Goal: Information Seeking & Learning: Learn about a topic

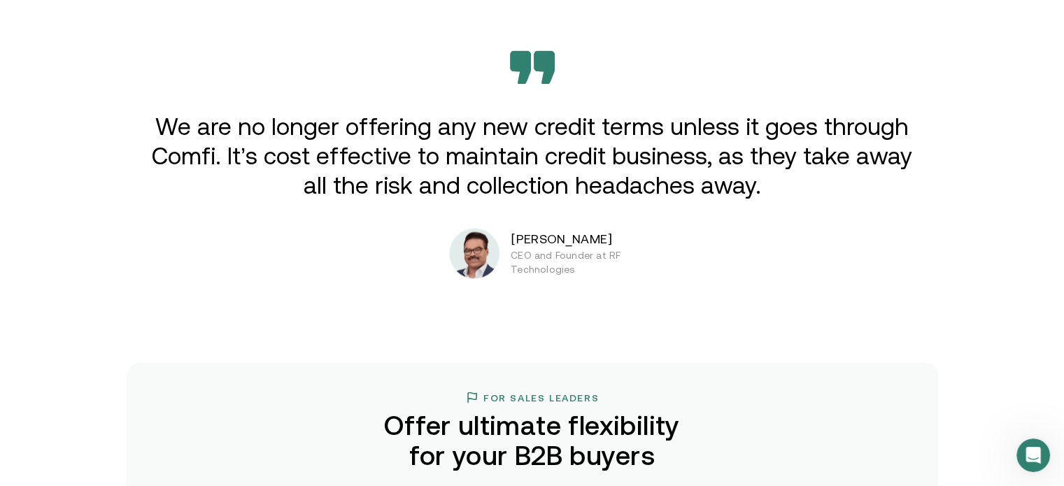
scroll to position [2336, 0]
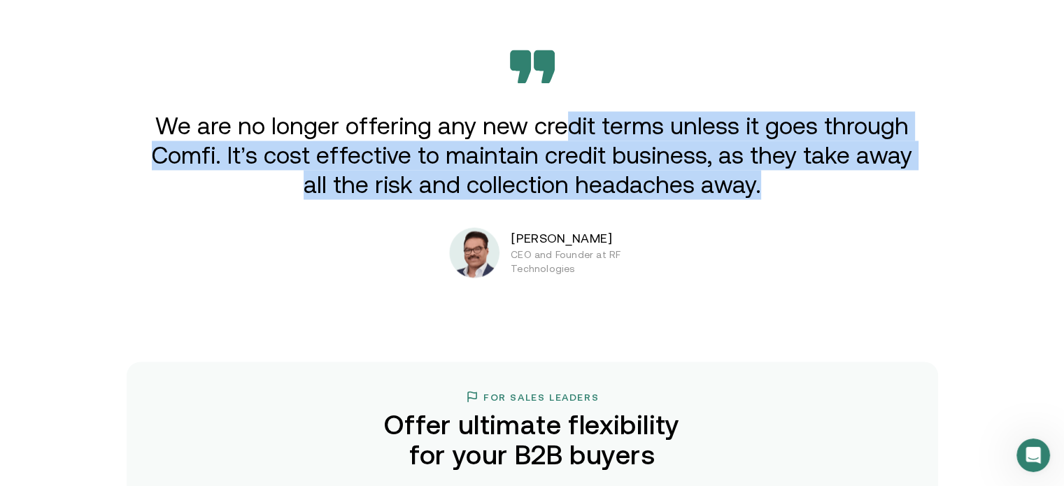
drag, startPoint x: 769, startPoint y: 192, endPoint x: 576, endPoint y: 96, distance: 214.8
click at [576, 96] on div "We are no longer offering any new credit terms unless it goes through Comfi. It…" at bounding box center [532, 164] width 839 height 228
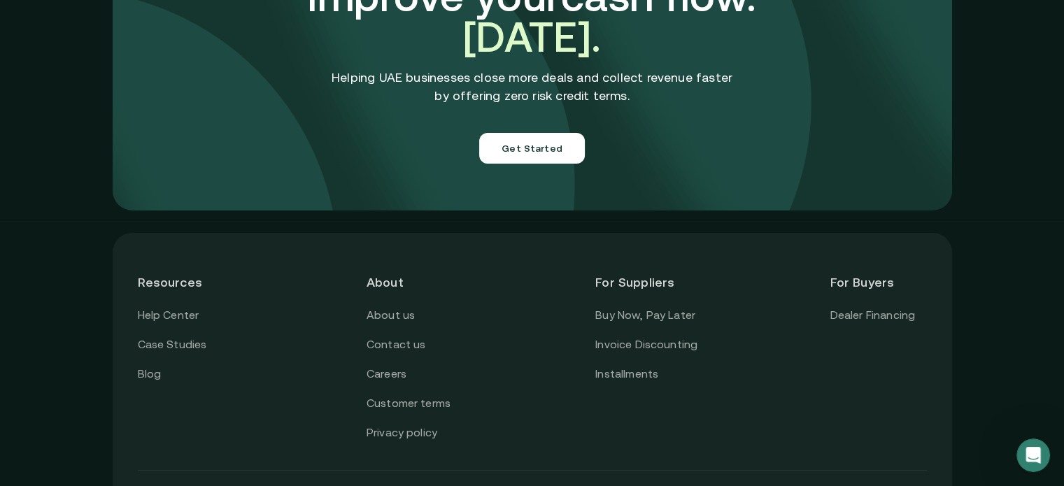
scroll to position [5043, 0]
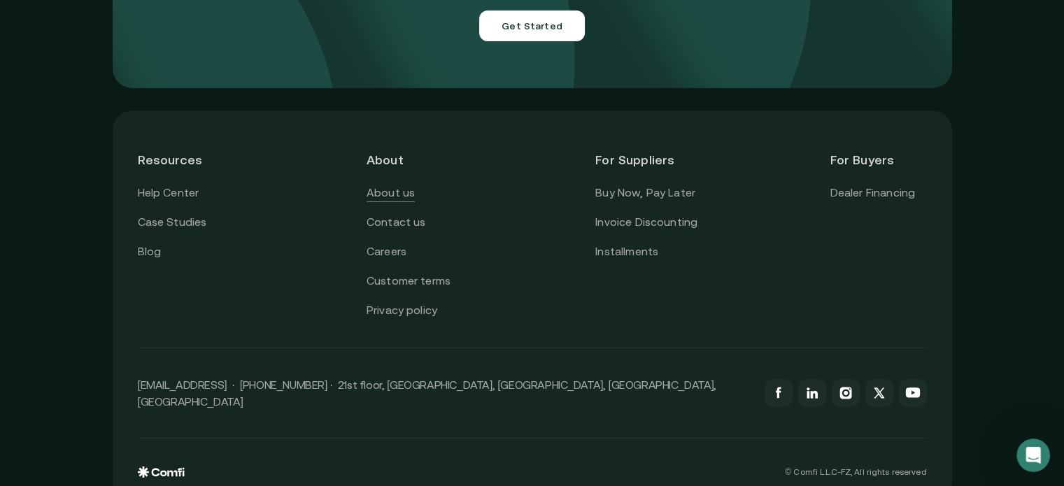
click at [385, 184] on link "About us" at bounding box center [390, 193] width 48 height 18
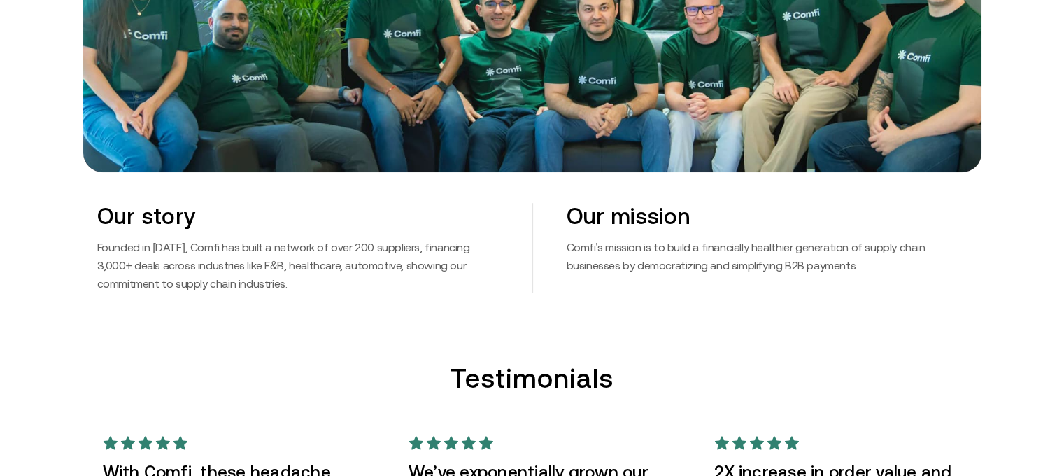
scroll to position [750, 10]
click at [348, 241] on p "Founded in [DATE], Comfi has built a network of over 200 suppliers, financing 3…" at bounding box center [297, 265] width 401 height 55
drag, startPoint x: 348, startPoint y: 241, endPoint x: 414, endPoint y: 248, distance: 66.9
click at [414, 248] on p "Founded in [DATE], Comfi has built a network of over 200 suppliers, financing 3…" at bounding box center [297, 265] width 401 height 55
click at [420, 283] on p "Founded in [DATE], Comfi has built a network of over 200 suppliers, financing 3…" at bounding box center [297, 265] width 401 height 55
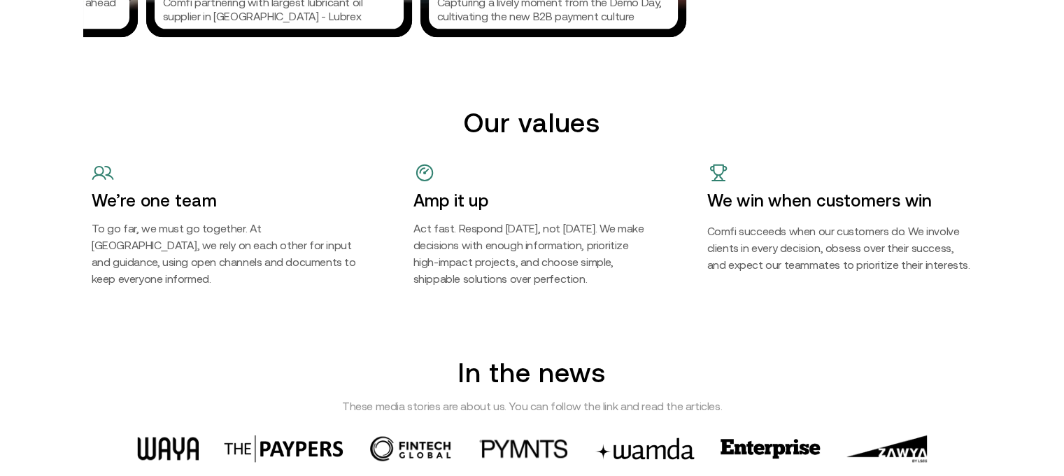
scroll to position [1705, 10]
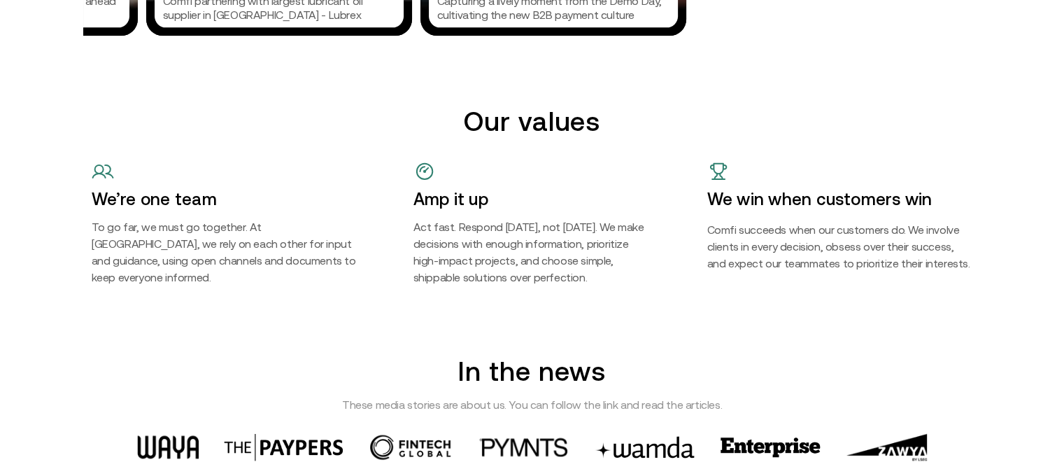
click at [508, 268] on h5 "Act fast. Respond [DATE], not [DATE]. We make decisions with enough information…" at bounding box center [532, 251] width 238 height 67
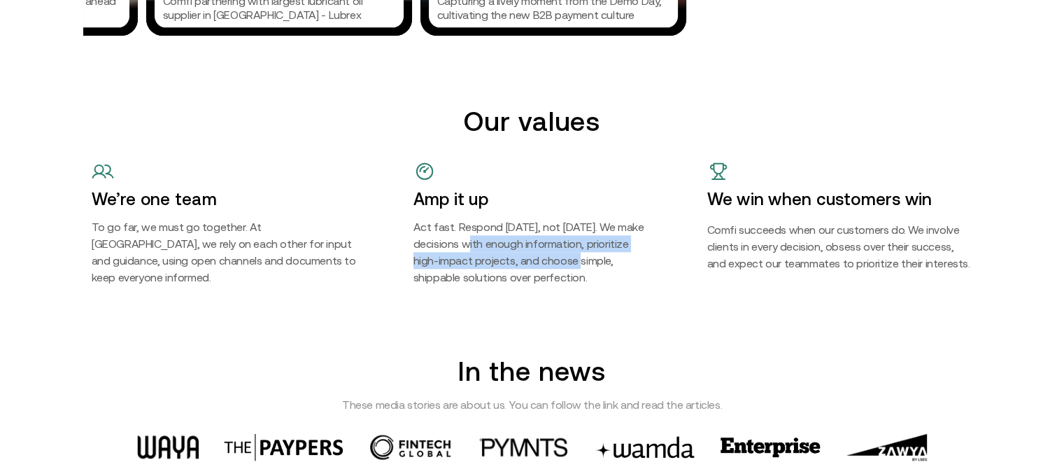
drag, startPoint x: 508, startPoint y: 268, endPoint x: 462, endPoint y: 241, distance: 53.6
click at [462, 241] on h5 "Act fast. Respond [DATE], not [DATE]. We make decisions with enough information…" at bounding box center [532, 251] width 238 height 67
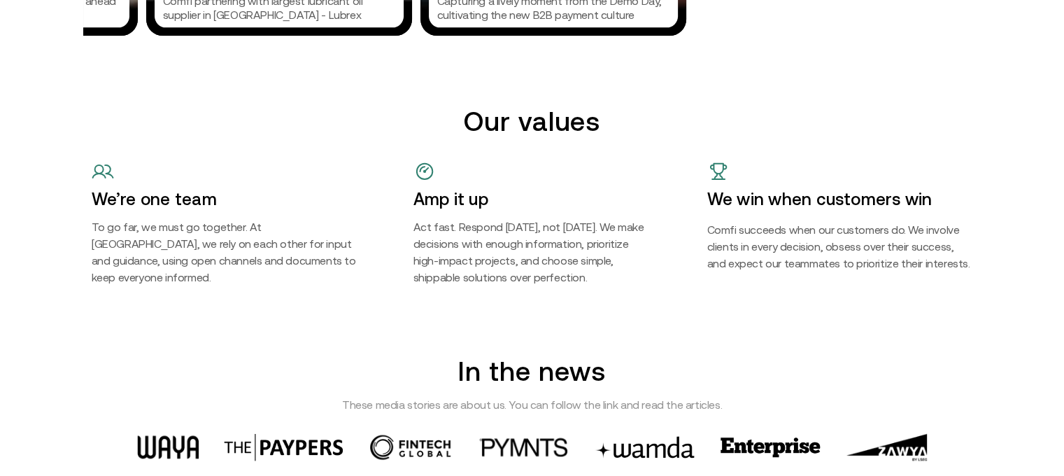
click at [478, 293] on div "We are Comfi We are reshaping the B2B payments landscape by offering solutions …" at bounding box center [532, 118] width 1064 height 3646
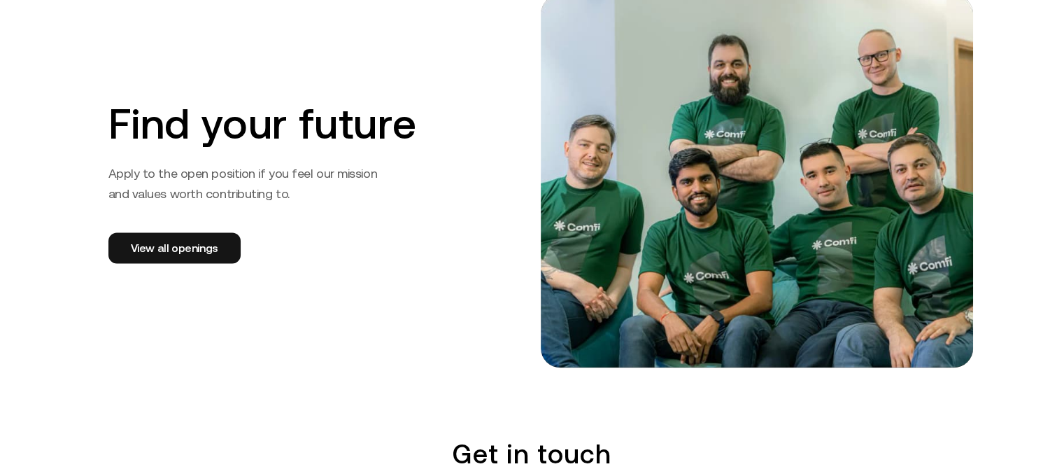
scroll to position [2243, 10]
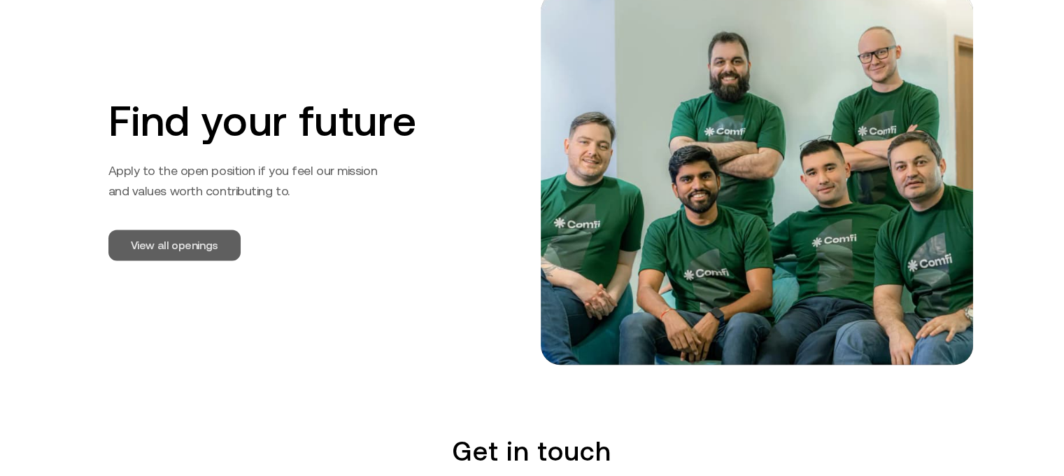
click at [158, 251] on link "View all openings" at bounding box center [174, 244] width 132 height 31
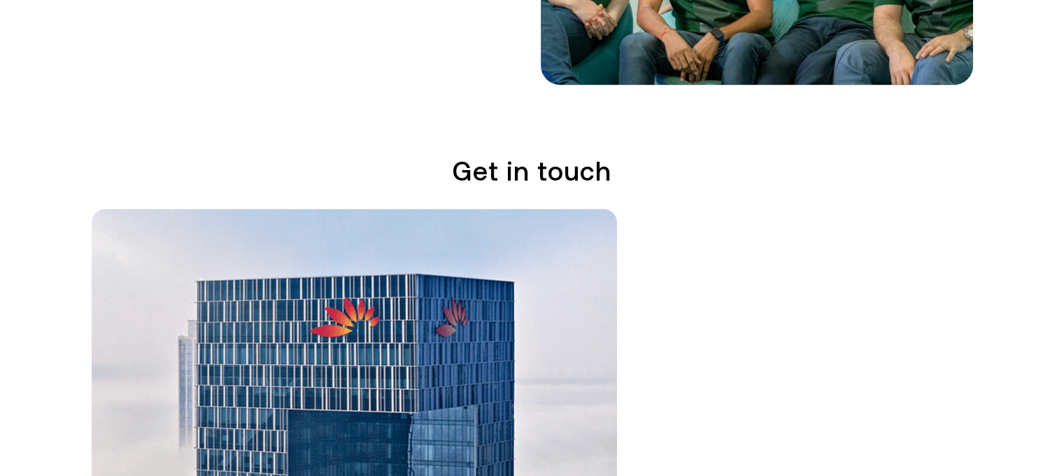
scroll to position [2520, 10]
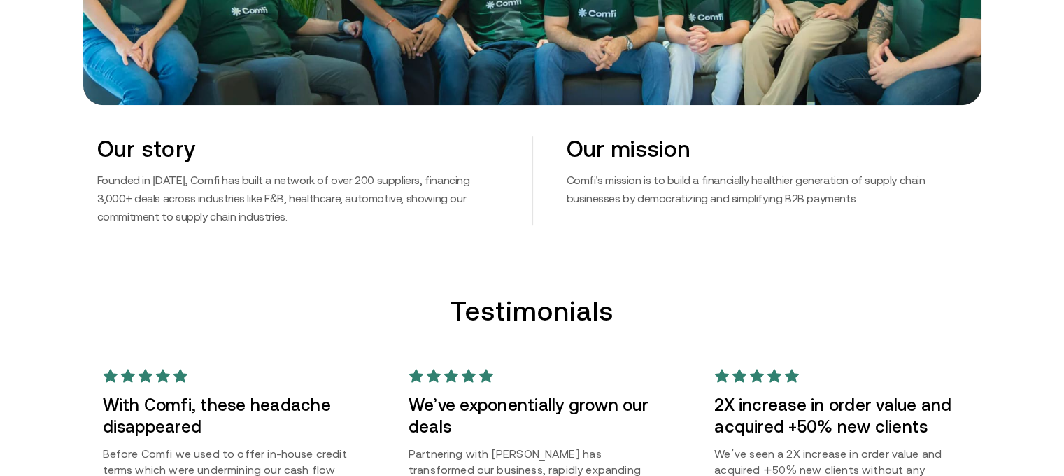
scroll to position [818, 2]
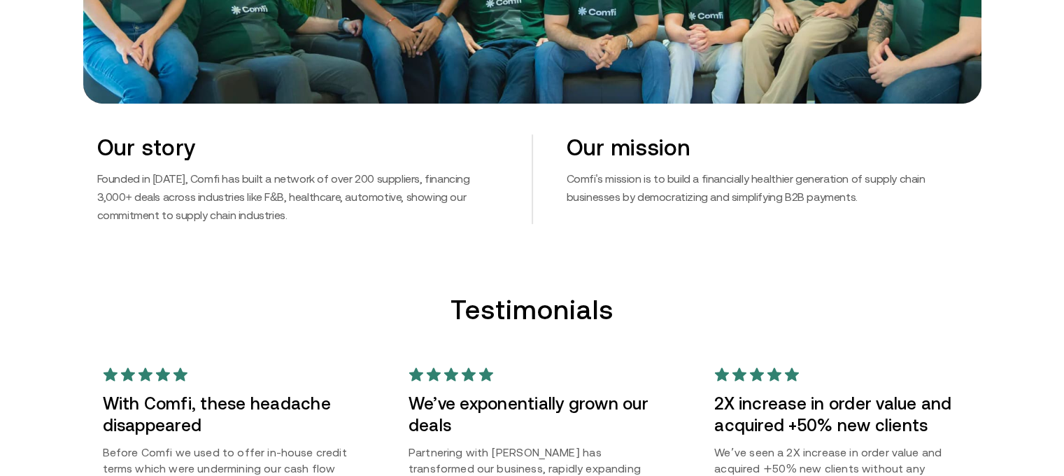
click at [697, 203] on p "Comfi's mission is to build a financially healthier generation of supply chain …" at bounding box center [766, 187] width 401 height 36
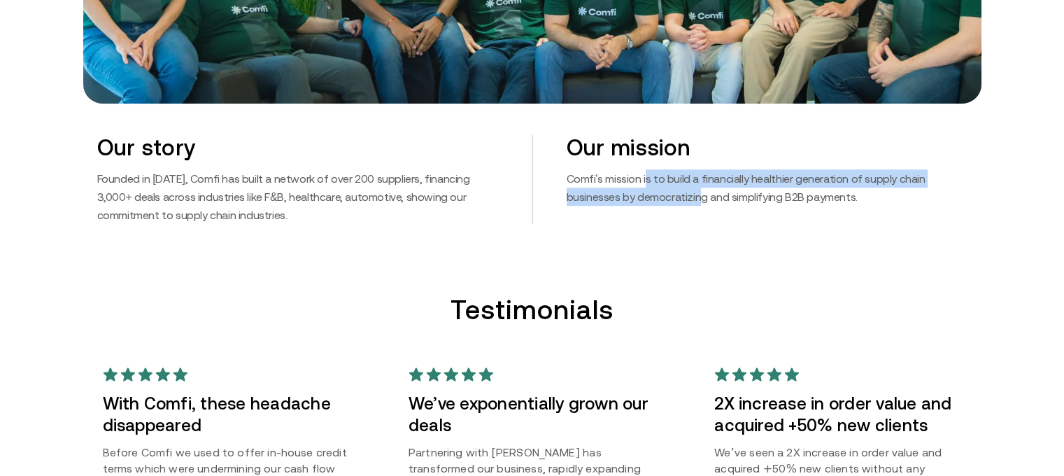
drag, startPoint x: 697, startPoint y: 203, endPoint x: 648, endPoint y: 166, distance: 61.8
click at [648, 166] on div "Our mission Comfi's mission is to build a financially healthier generation of s…" at bounding box center [749, 179] width 435 height 90
drag, startPoint x: 648, startPoint y: 166, endPoint x: 683, endPoint y: 192, distance: 43.9
click at [683, 192] on div "Our mission Comfi's mission is to build a financially healthier generation of s…" at bounding box center [749, 179] width 435 height 90
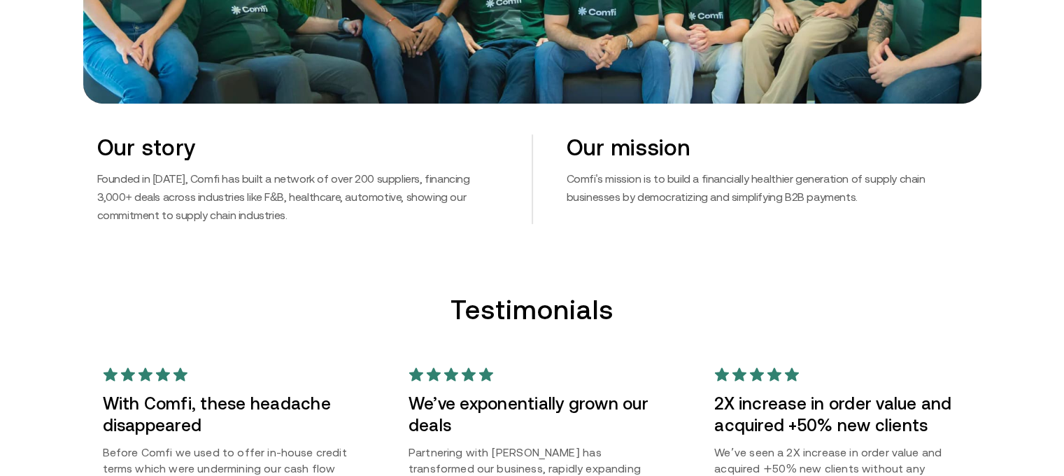
click at [615, 378] on div at bounding box center [531, 374] width 247 height 14
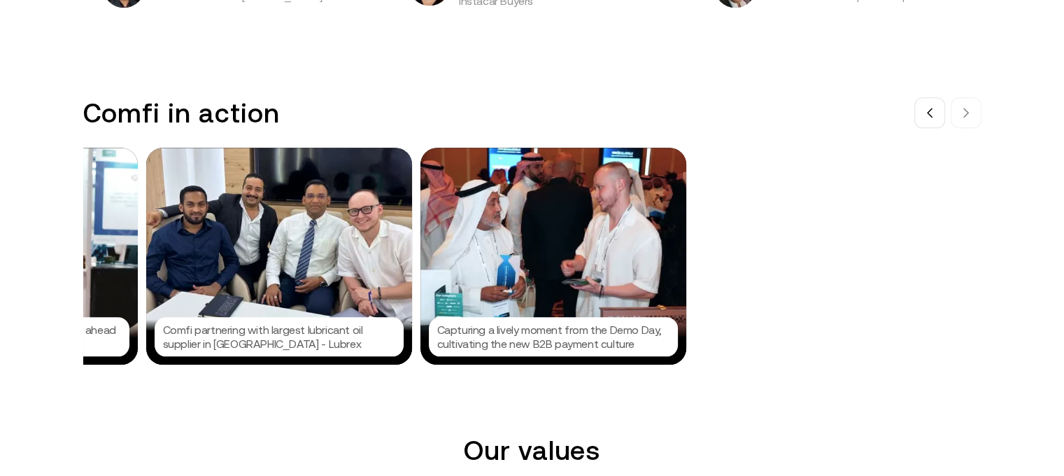
scroll to position [1376, 2]
